Goal: Task Accomplishment & Management: Use online tool/utility

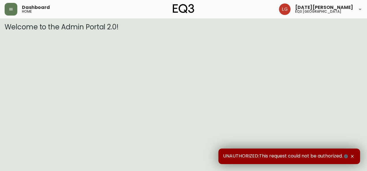
click at [352, 154] on icon "button" at bounding box center [352, 156] width 5 height 5
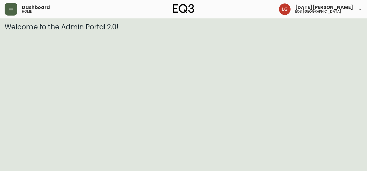
click at [8, 10] on button "button" at bounding box center [11, 9] width 13 height 13
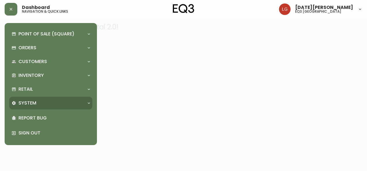
click at [40, 104] on div "System" at bounding box center [48, 103] width 73 height 6
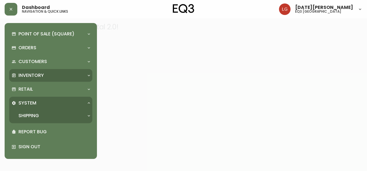
click at [43, 77] on p "Inventory" at bounding box center [30, 75] width 25 height 6
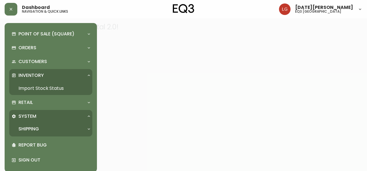
click at [42, 88] on link "Import Stock Status" at bounding box center [50, 88] width 83 height 13
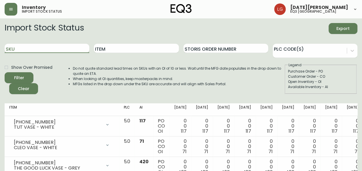
click at [27, 47] on input "SKU" at bounding box center [47, 48] width 85 height 9
paste input "3130-230-6-A"
click at [5, 72] on button "Filter" at bounding box center [19, 77] width 29 height 11
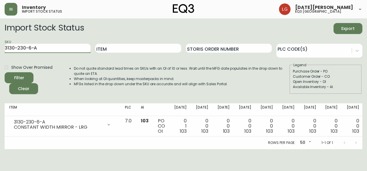
drag, startPoint x: 32, startPoint y: 46, endPoint x: 0, endPoint y: 41, distance: 32.6
click at [0, 41] on html "Inventory import stock status [DATE][PERSON_NAME] eq3 [GEOGRAPHIC_DATA] Import …" at bounding box center [183, 74] width 367 height 149
paste input "1-0-B"
click at [5, 72] on button "Filter" at bounding box center [19, 77] width 29 height 11
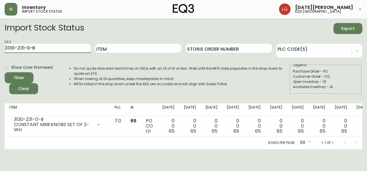
drag, startPoint x: 35, startPoint y: 48, endPoint x: 0, endPoint y: 37, distance: 36.4
click at [0, 37] on html "Inventory import stock status [DATE][PERSON_NAME] eq3 [GEOGRAPHIC_DATA] Import …" at bounding box center [183, 74] width 367 height 149
paste input "[PHONE_NUMBER]"
click at [5, 72] on button "Filter" at bounding box center [19, 77] width 29 height 11
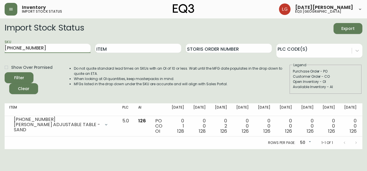
drag, startPoint x: 69, startPoint y: 45, endPoint x: 0, endPoint y: 45, distance: 68.9
click at [0, 42] on html "Inventory import stock status [DATE][PERSON_NAME] eq3 [GEOGRAPHIC_DATA] Import …" at bounding box center [183, 74] width 367 height 149
paste input "42"
type input "[PHONE_NUMBER]"
click at [5, 72] on button "Filter" at bounding box center [19, 77] width 29 height 11
